Goal: Navigation & Orientation: Find specific page/section

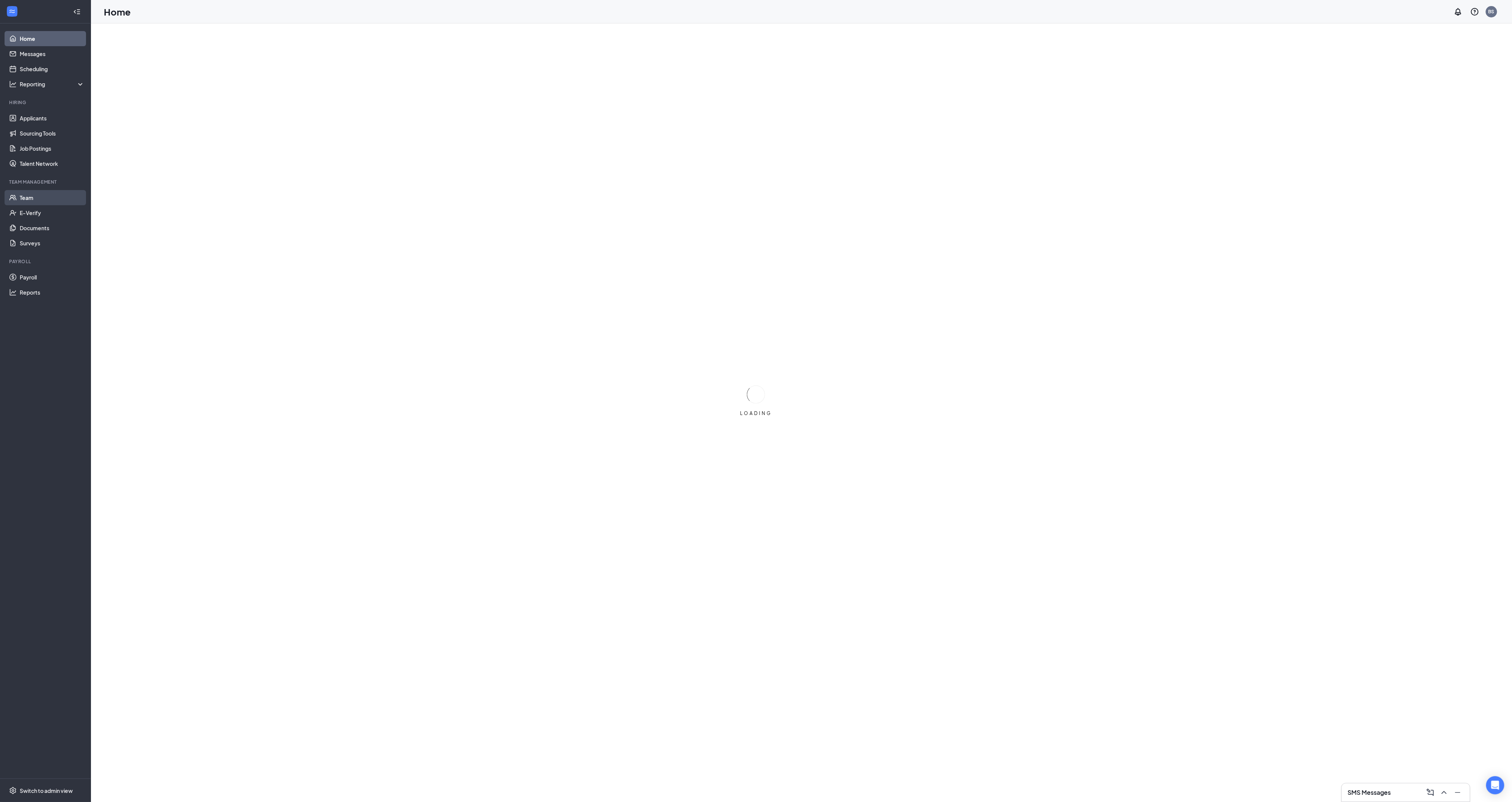
click at [51, 197] on link "Team" at bounding box center [52, 197] width 65 height 15
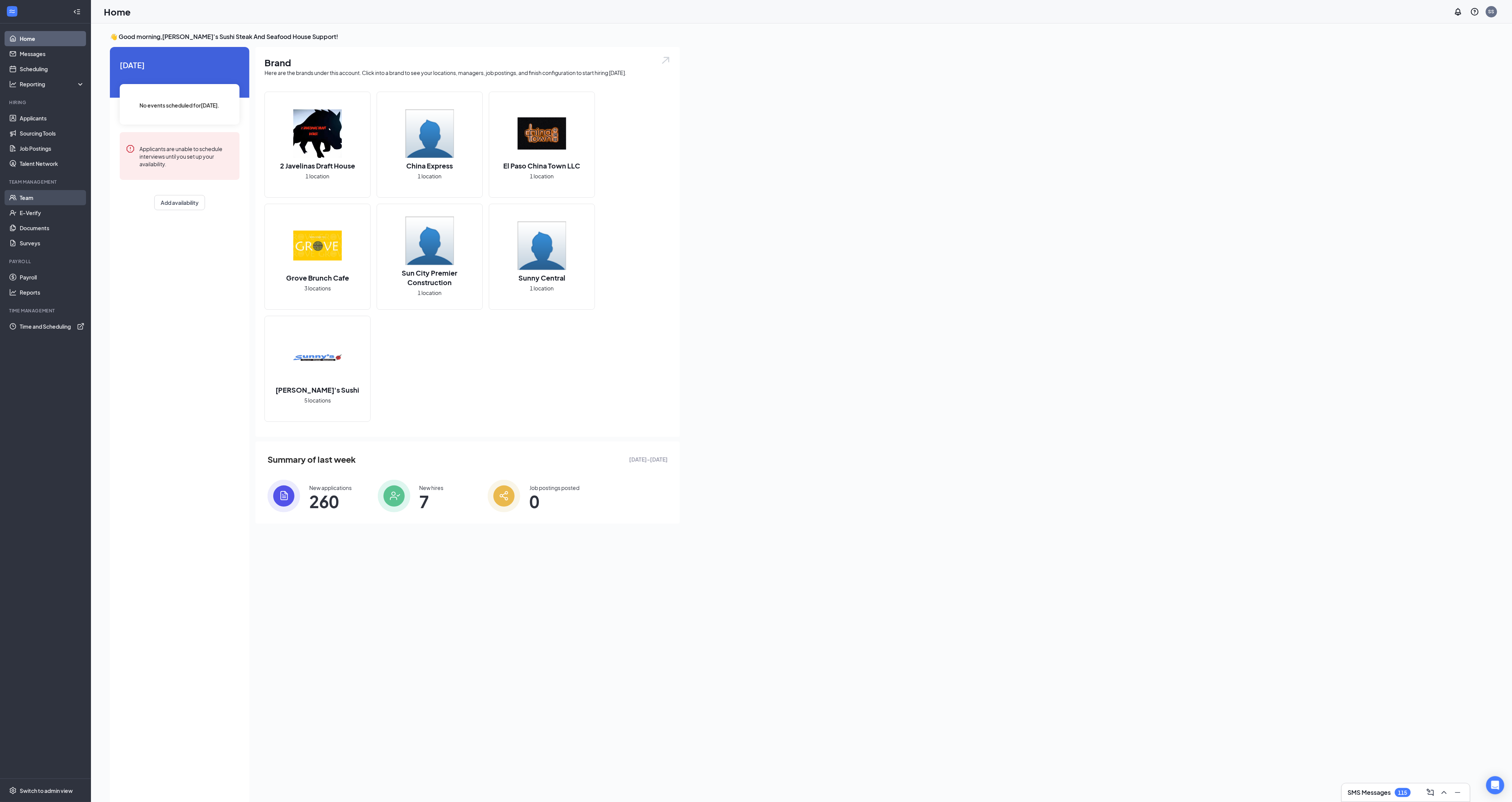
click at [32, 202] on link "Team" at bounding box center [52, 197] width 65 height 15
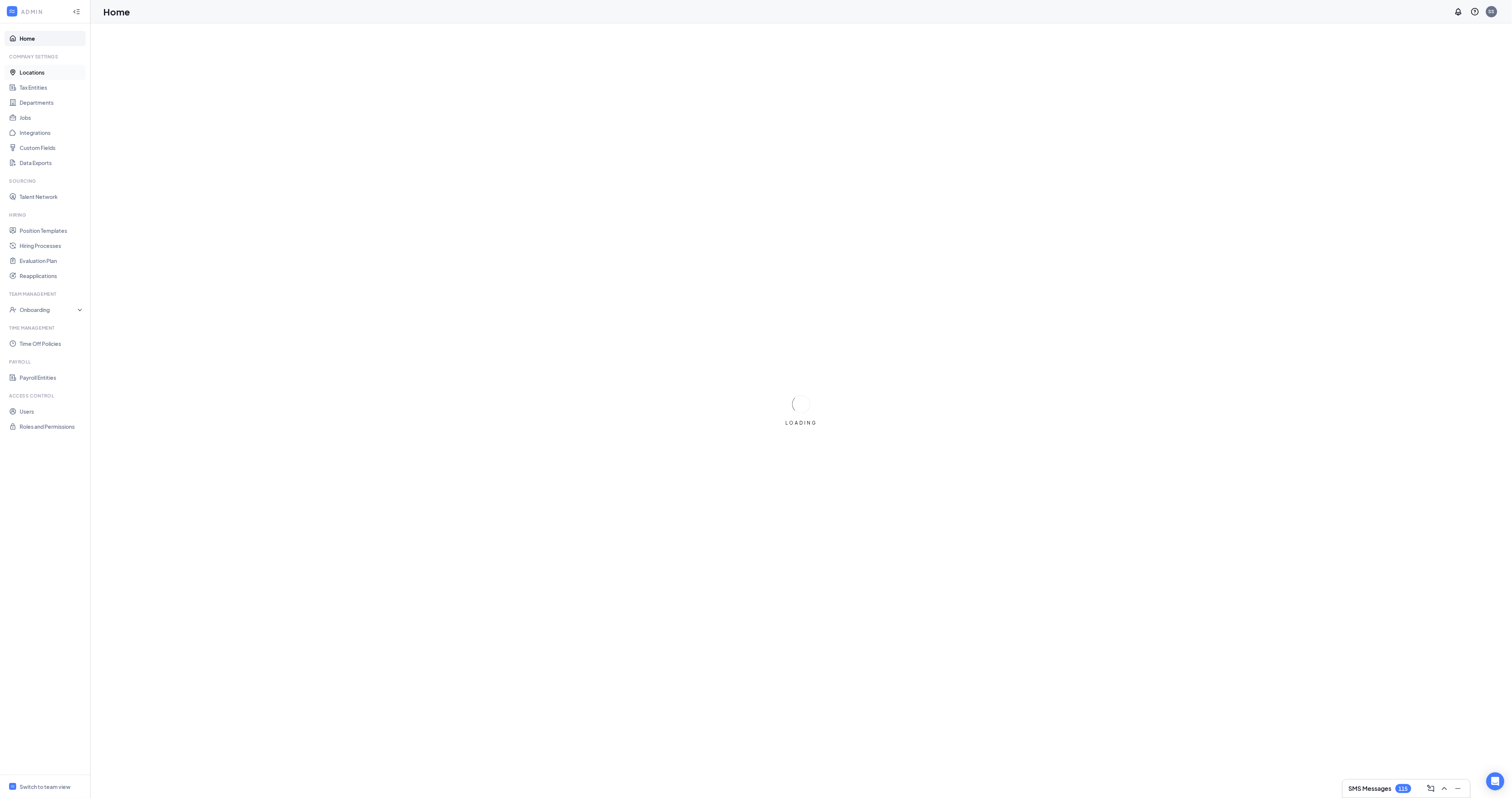
click at [26, 77] on link "Locations" at bounding box center [52, 72] width 65 height 15
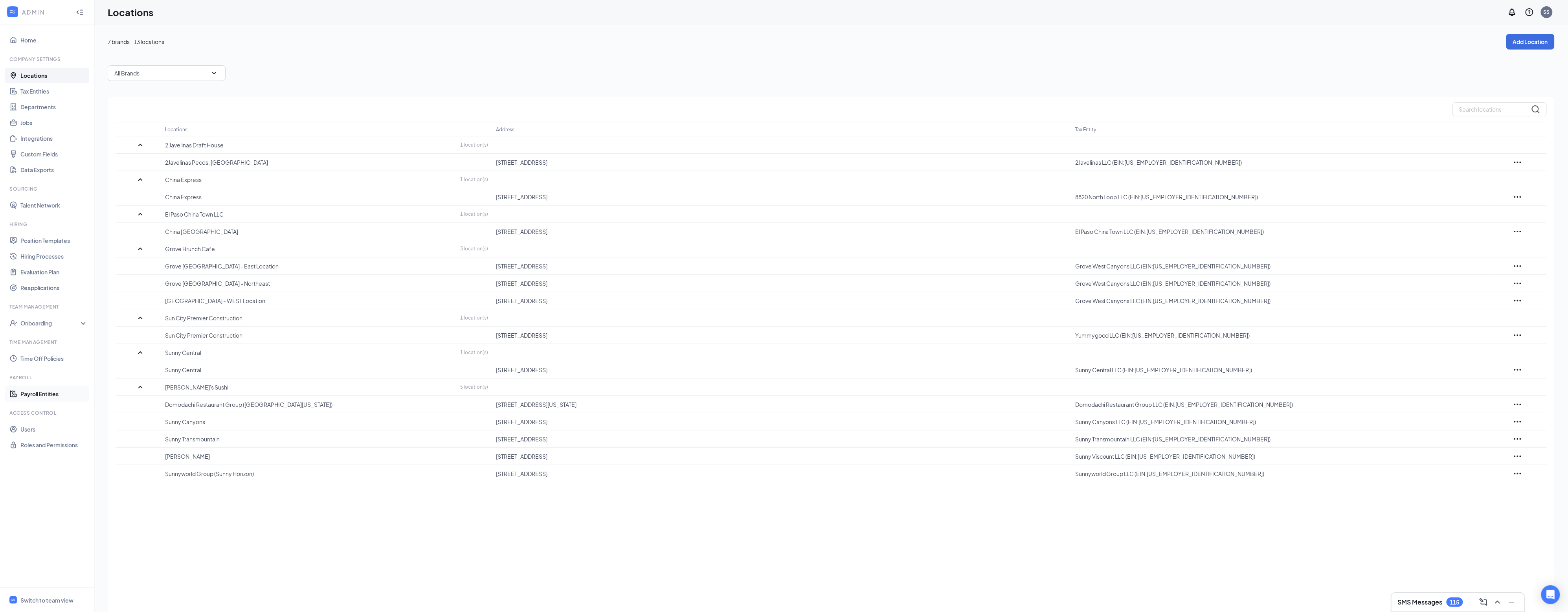
click at [38, 389] on link "Payroll Entities" at bounding box center [54, 393] width 67 height 16
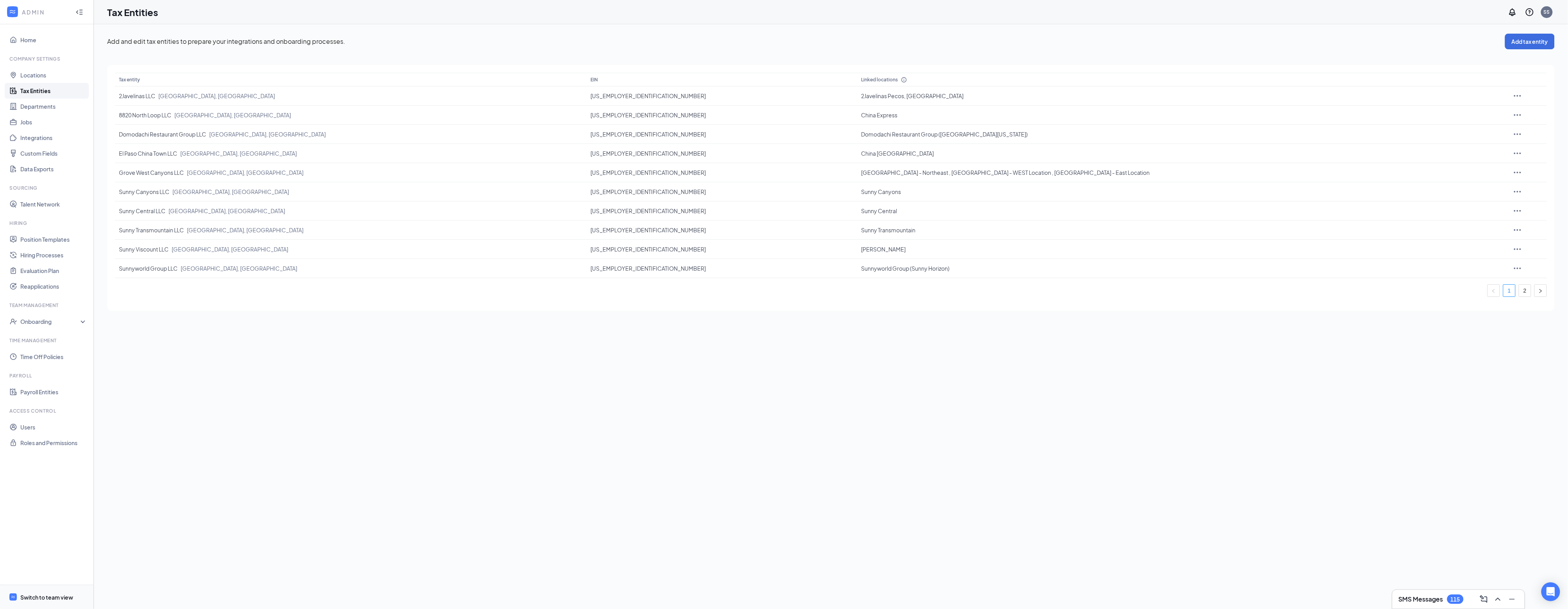
click at [60, 595] on div "Switch to team view" at bounding box center [47, 598] width 53 height 8
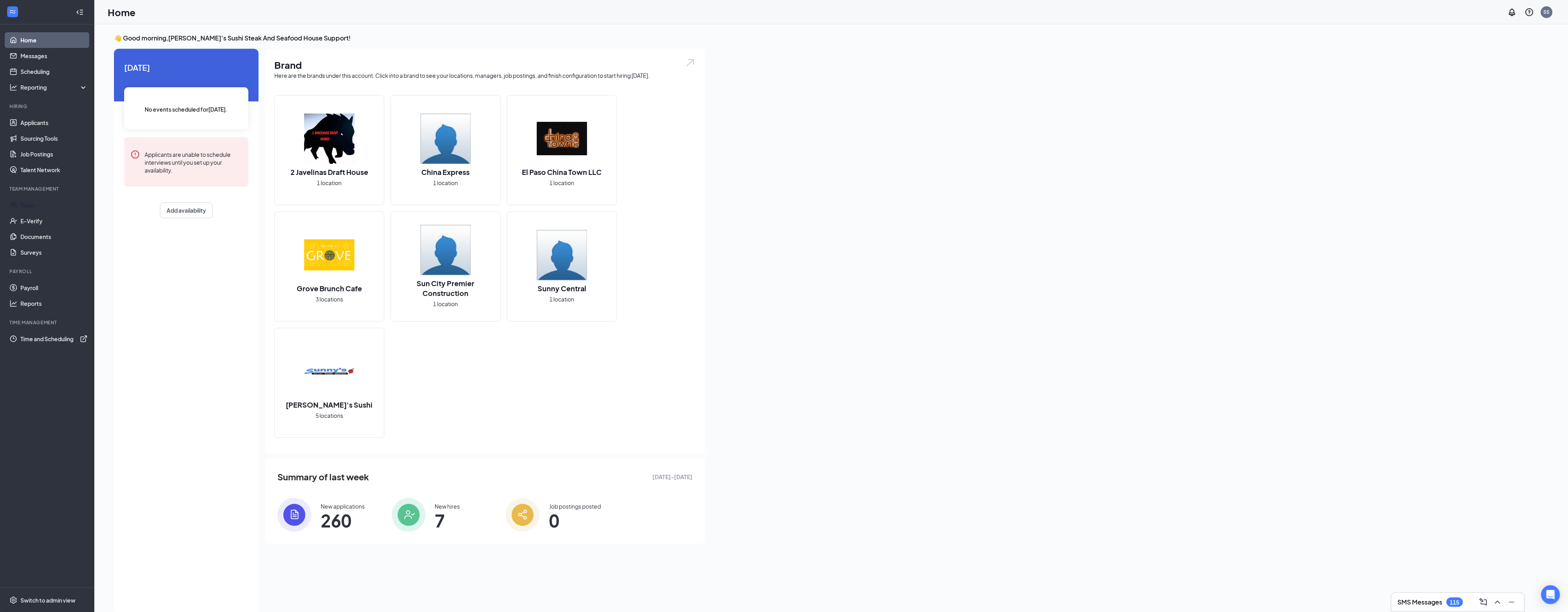
click at [25, 197] on ul "Team E-Verify Documents Surveys" at bounding box center [47, 228] width 94 height 63
click at [27, 205] on link "Team" at bounding box center [54, 205] width 67 height 16
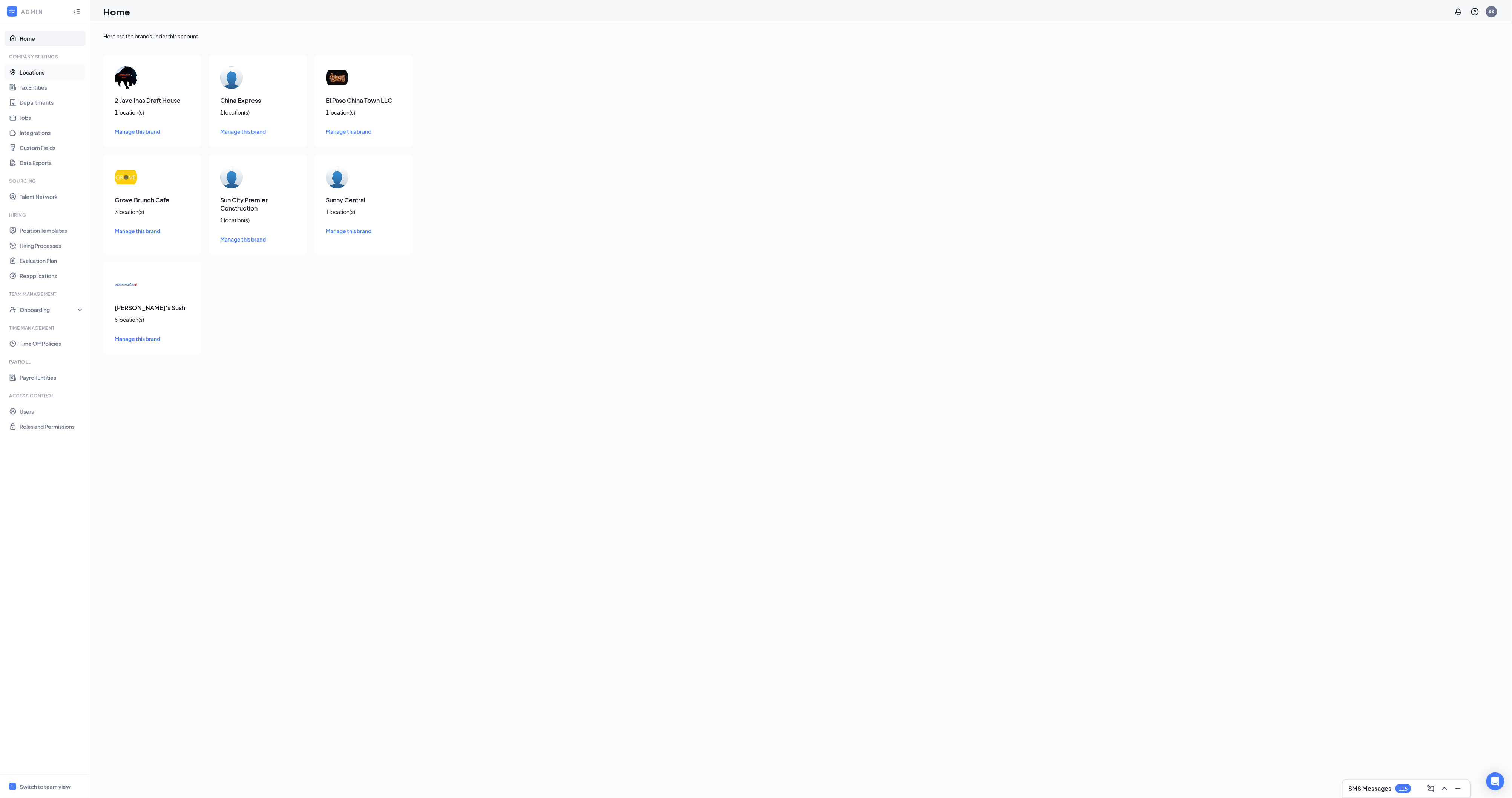
click at [53, 77] on link "Locations" at bounding box center [52, 72] width 65 height 15
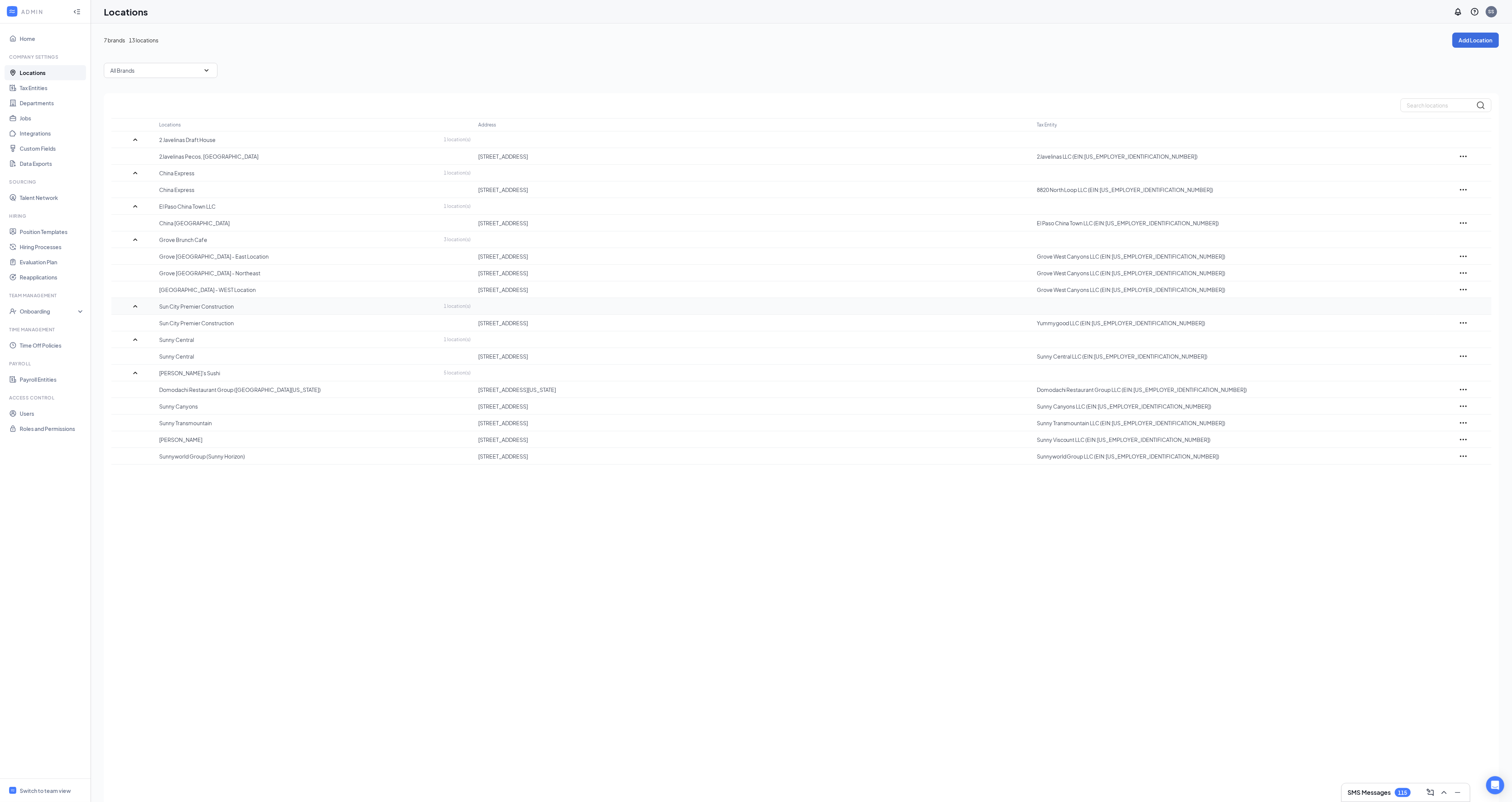
click at [135, 306] on icon "SmallChevronUp" at bounding box center [135, 306] width 9 height 9
click at [135, 318] on icon "SmallChevronUp" at bounding box center [135, 322] width 9 height 9
click at [139, 338] on icon "SmallChevronUp" at bounding box center [135, 339] width 9 height 9
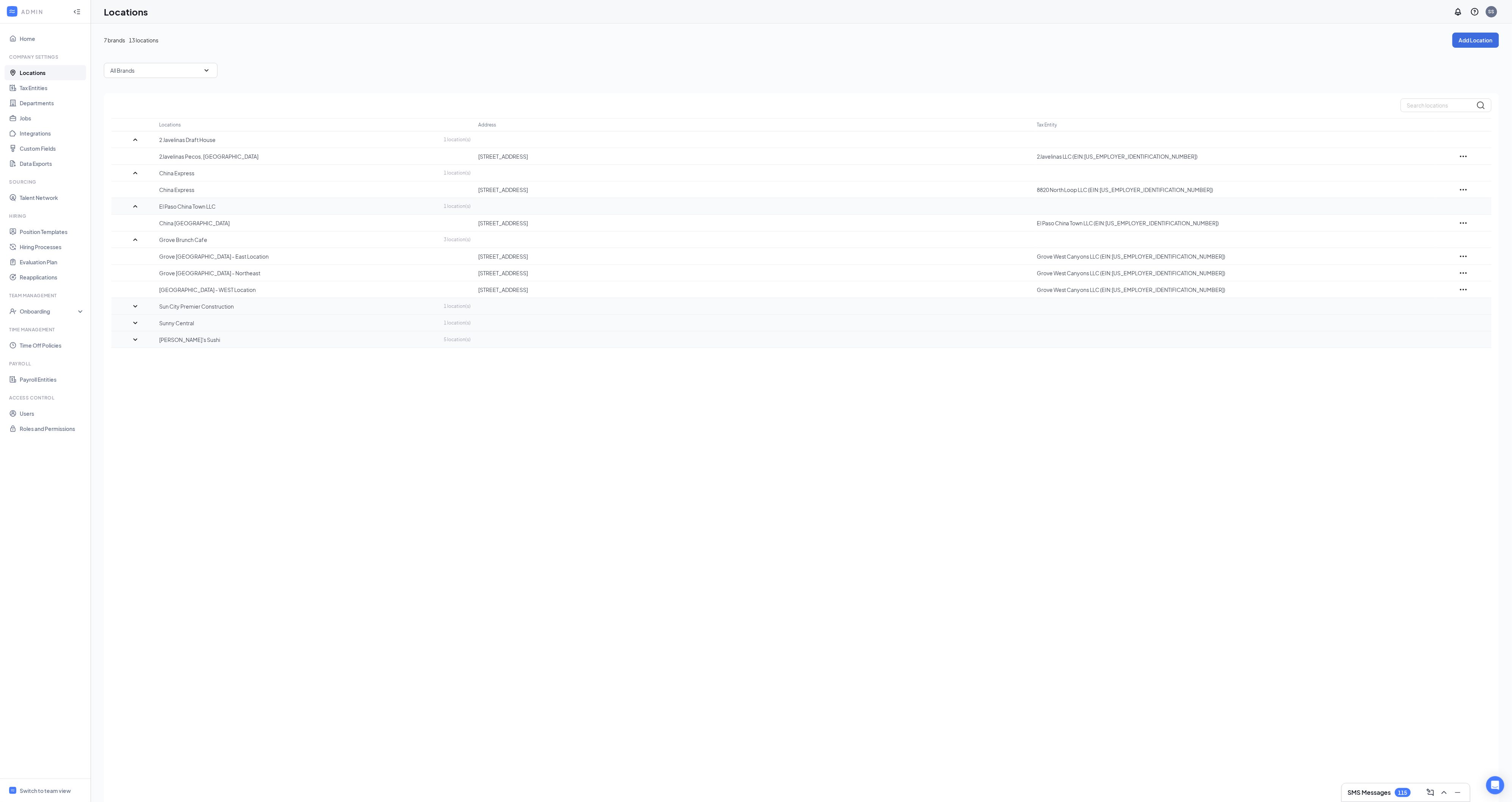
click at [135, 207] on icon "SmallChevronUp" at bounding box center [135, 206] width 9 height 9
click at [132, 172] on icon "SmallChevronUp" at bounding box center [135, 173] width 9 height 9
click at [134, 146] on td at bounding box center [135, 139] width 48 height 17
click at [139, 141] on icon "SmallChevronUp" at bounding box center [135, 139] width 9 height 9
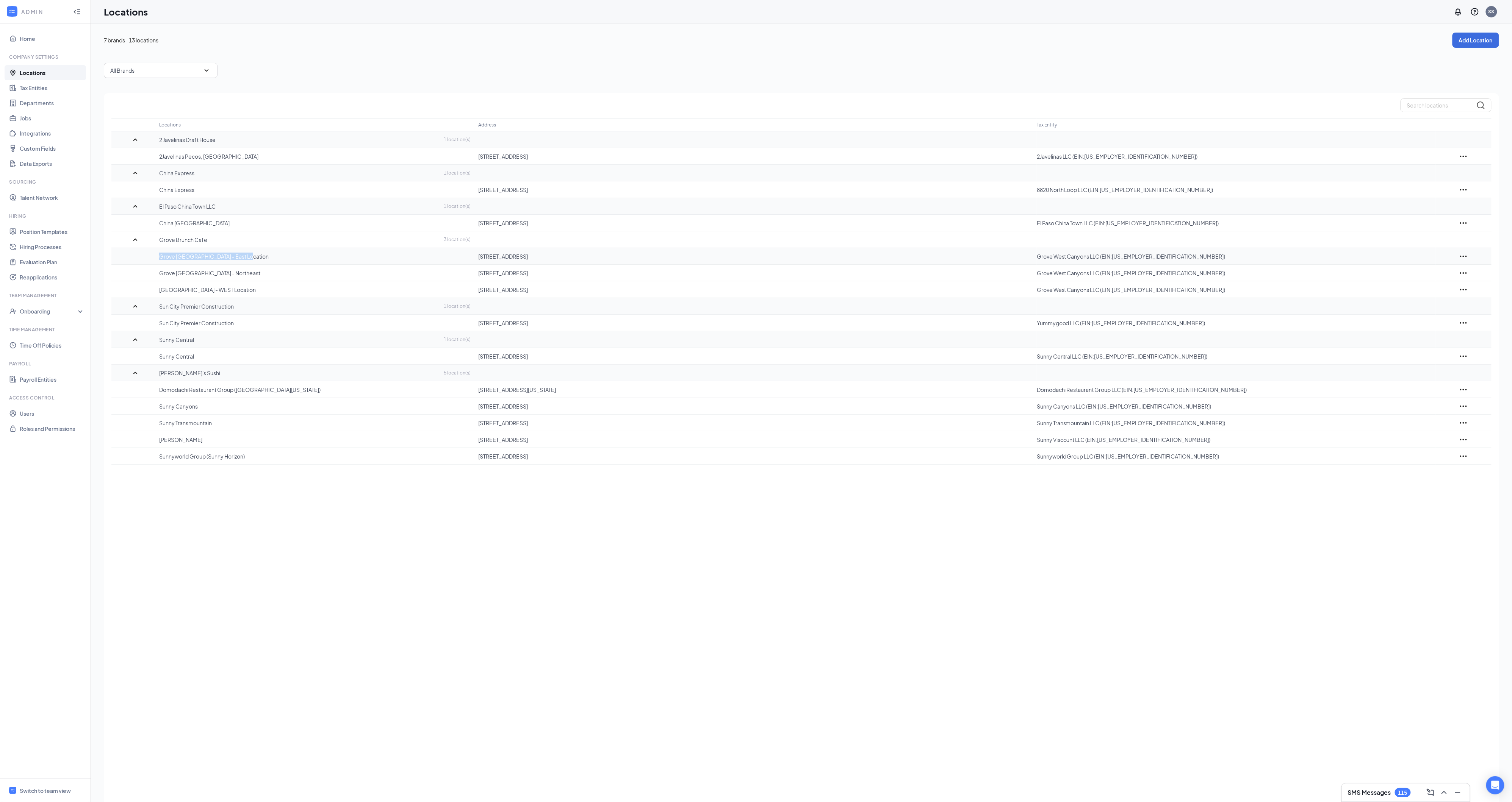
drag, startPoint x: 244, startPoint y: 257, endPoint x: 161, endPoint y: 257, distance: 83.0
click at [161, 257] on p "Grove Brunch Cafe - East Location" at bounding box center [314, 257] width 311 height 8
copy p "Grove Brunch Cafe - East Location"
copy p "Grove Brunch Cafe - Northeast"
drag, startPoint x: 245, startPoint y: 272, endPoint x: 156, endPoint y: 273, distance: 89.0
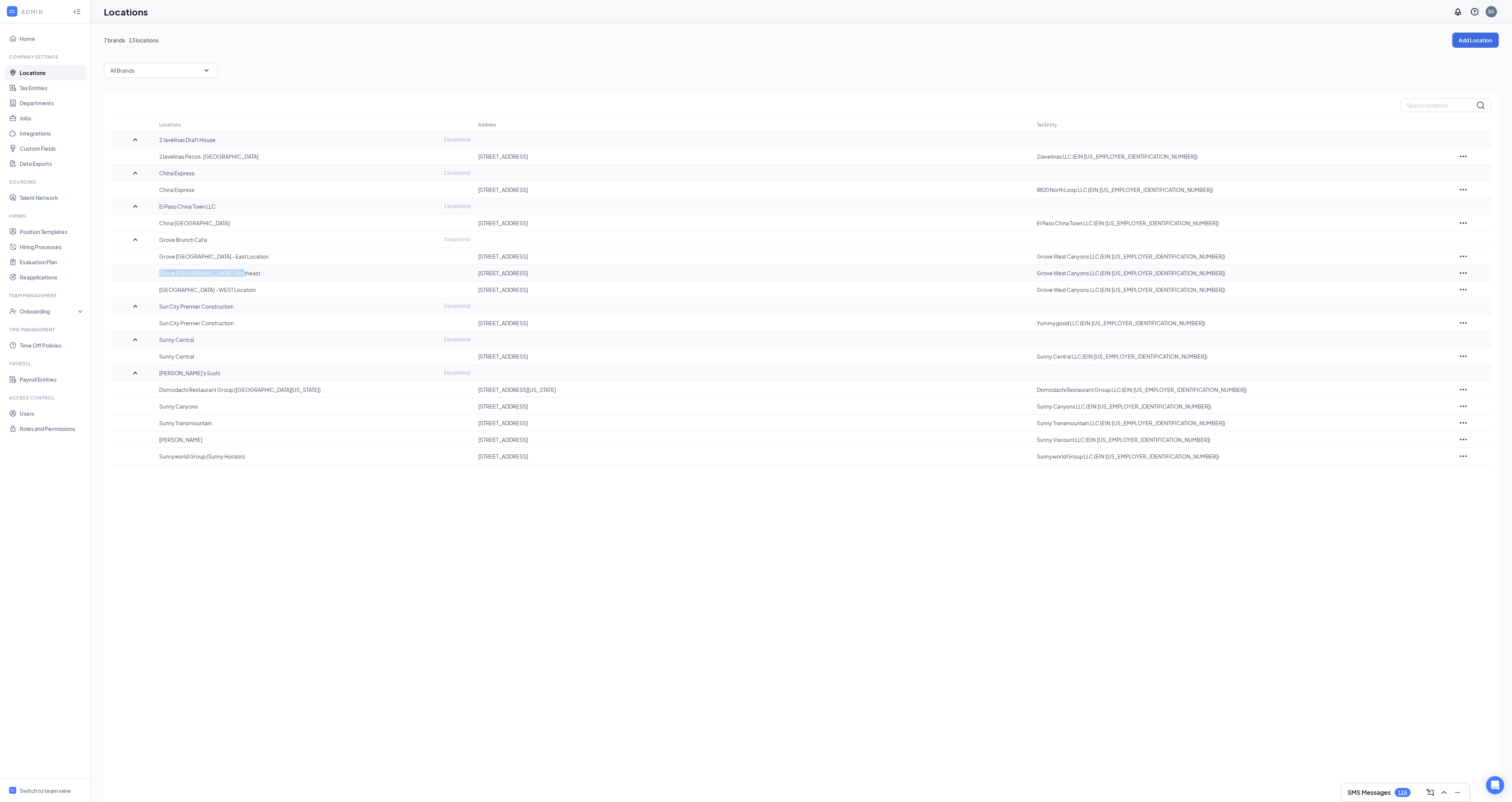
click at [156, 273] on tr "Grove Brunch Cafe - Northeast 9800 Gateway N Blvd, El Paso, TX 79924, USA Grove…" at bounding box center [802, 272] width 1380 height 17
drag, startPoint x: 255, startPoint y: 290, endPoint x: 161, endPoint y: 291, distance: 94.0
click at [161, 291] on p "Grove Brunch Cafe - WEST Location" at bounding box center [314, 290] width 311 height 8
copy p "Grove Brunch Cafe - WEST Location"
click at [44, 780] on span "Switch to team view" at bounding box center [52, 790] width 65 height 23
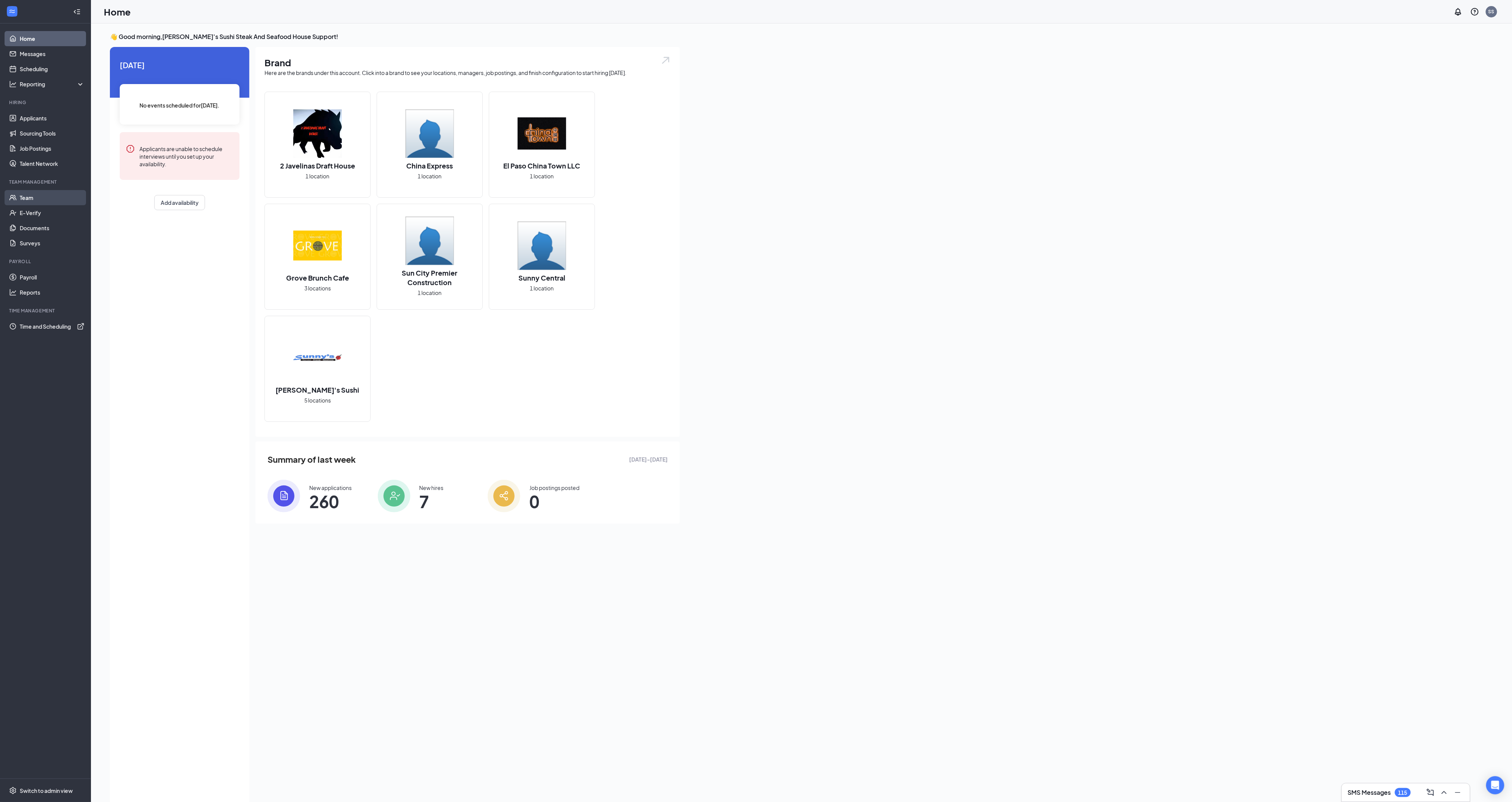
click at [32, 199] on link "Team" at bounding box center [52, 197] width 65 height 15
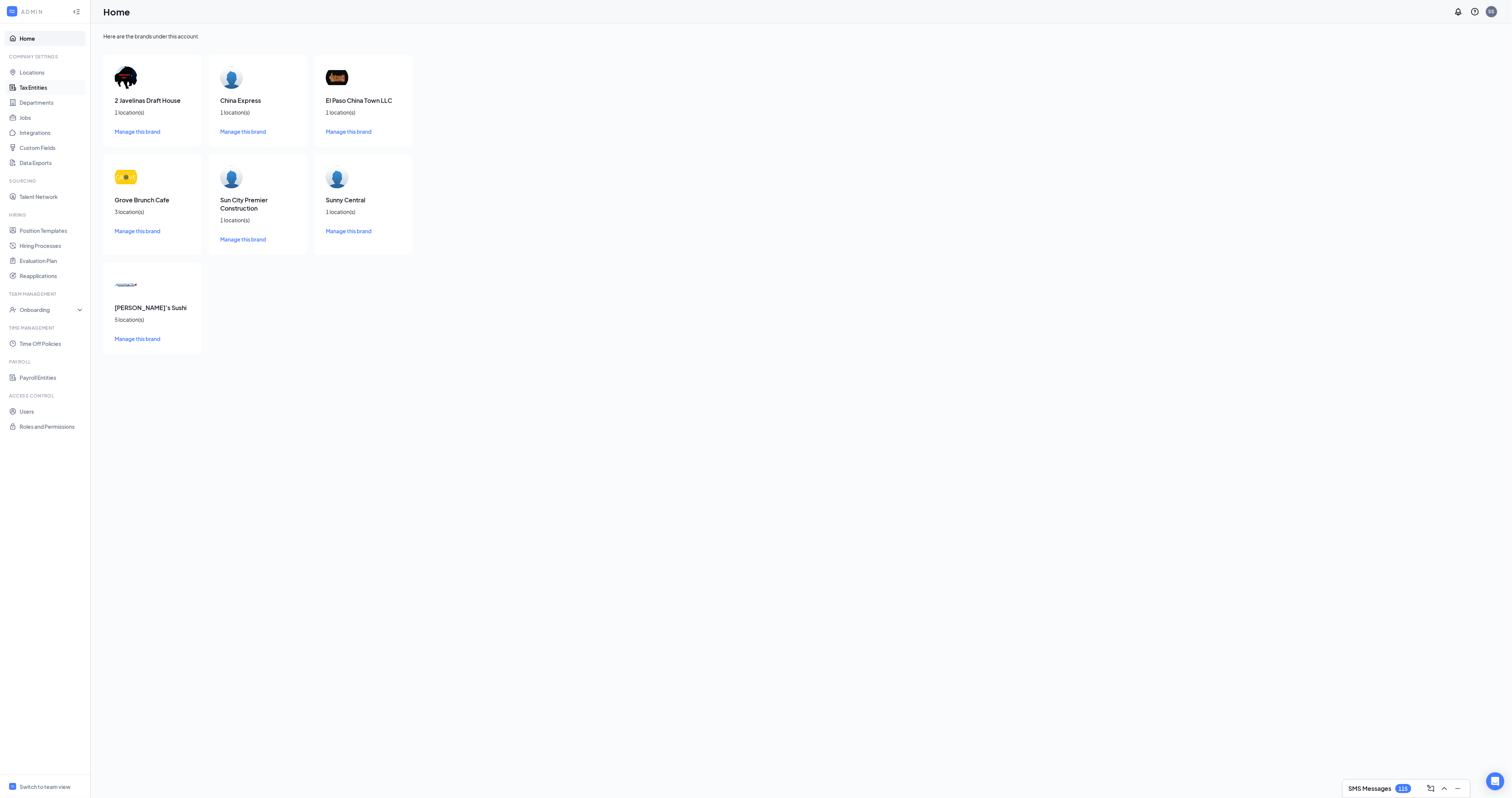
click at [36, 87] on link "Tax Entities" at bounding box center [52, 87] width 65 height 15
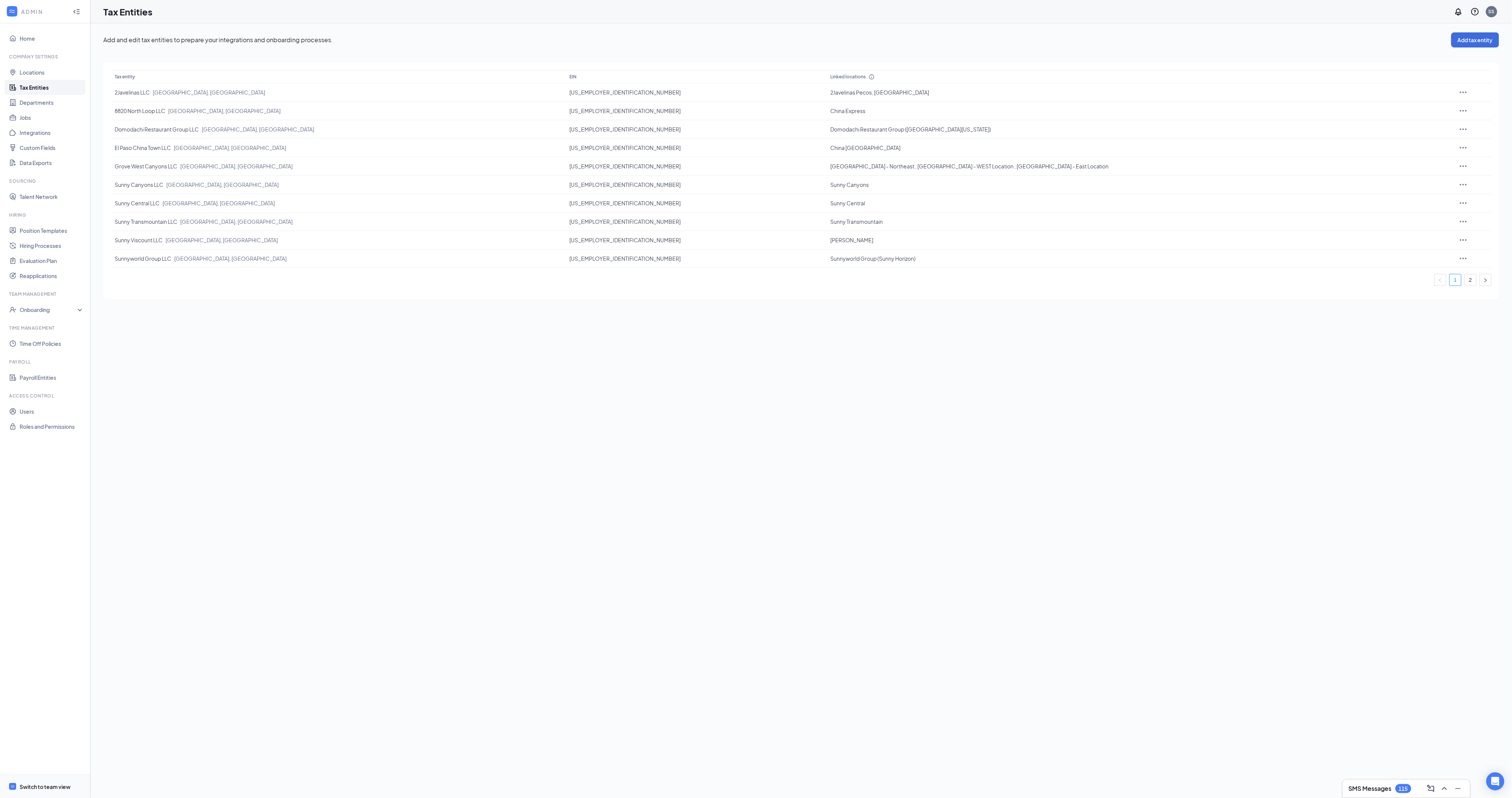
click at [42, 783] on div "Switch to team view" at bounding box center [45, 787] width 51 height 8
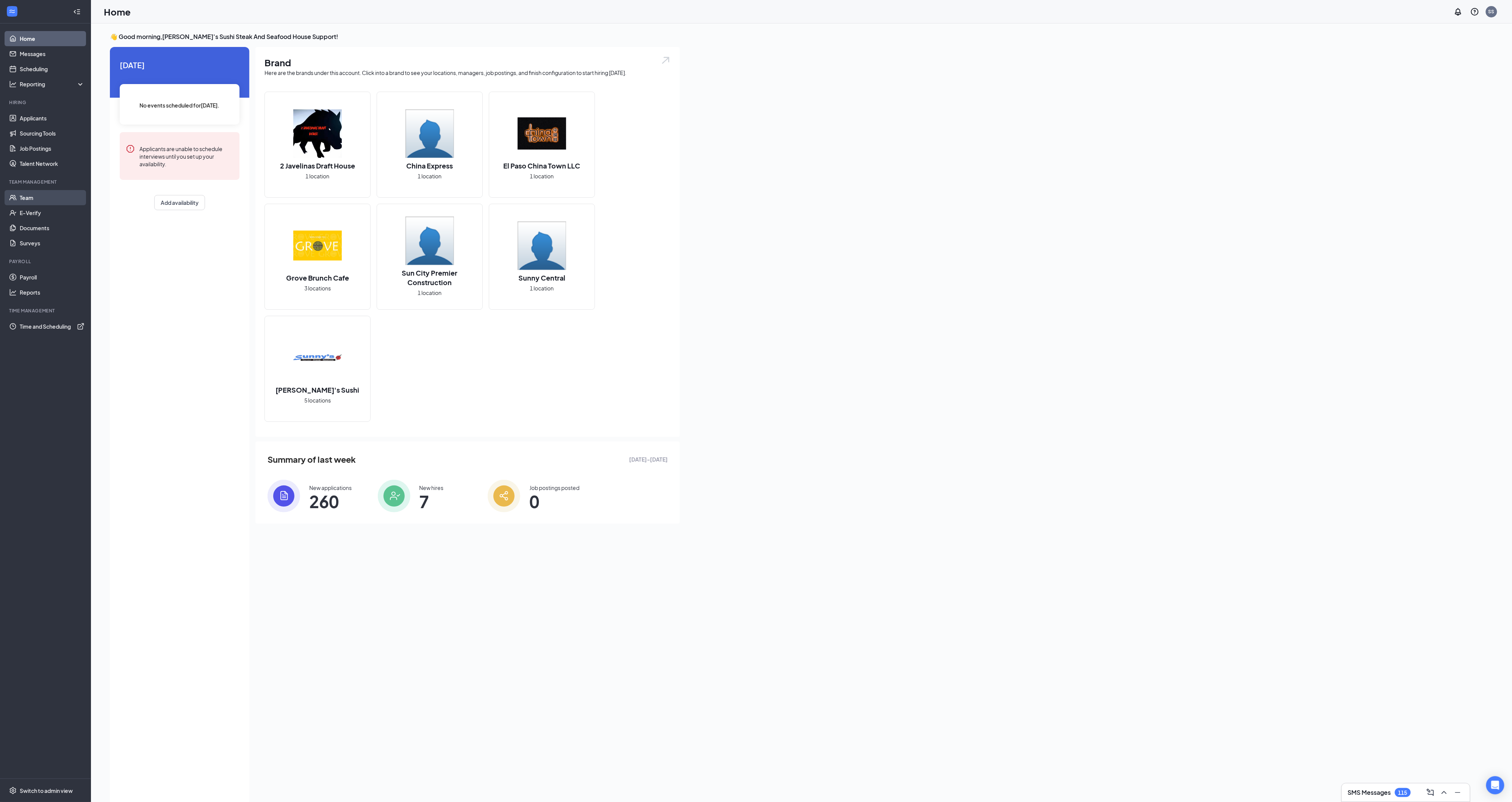
click at [36, 196] on link "Team" at bounding box center [52, 197] width 65 height 15
